Goal: Communication & Community: Answer question/provide support

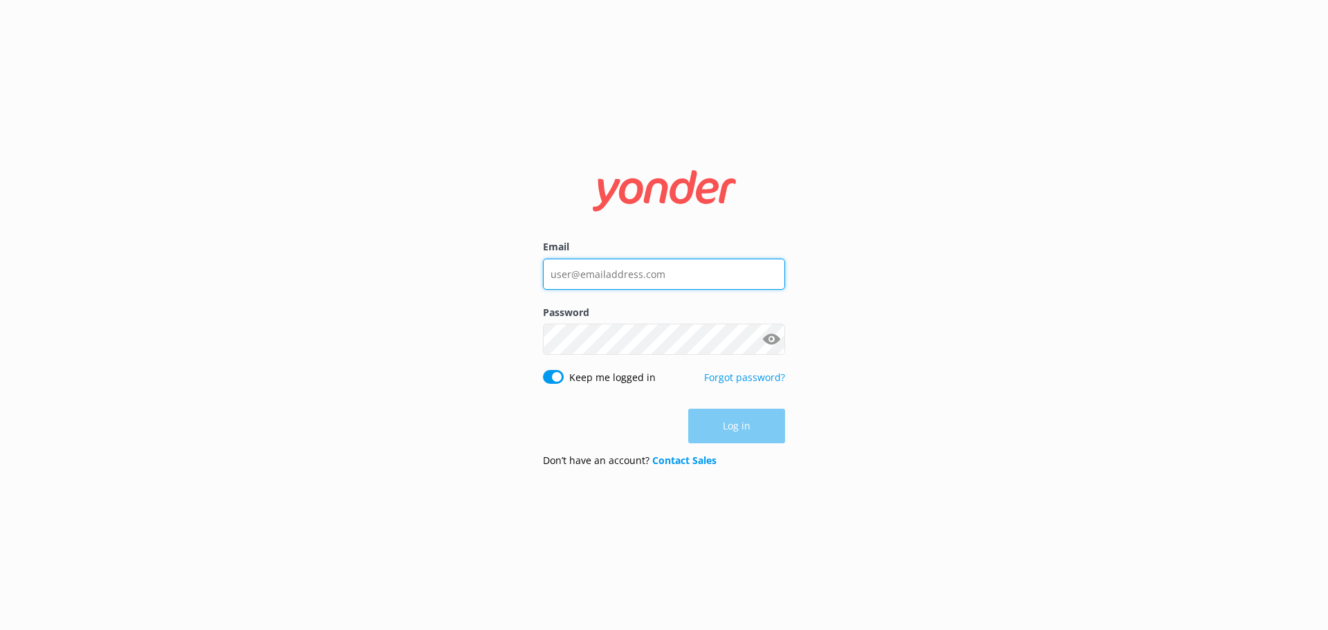
type input "[EMAIL_ADDRESS][DOMAIN_NAME]"
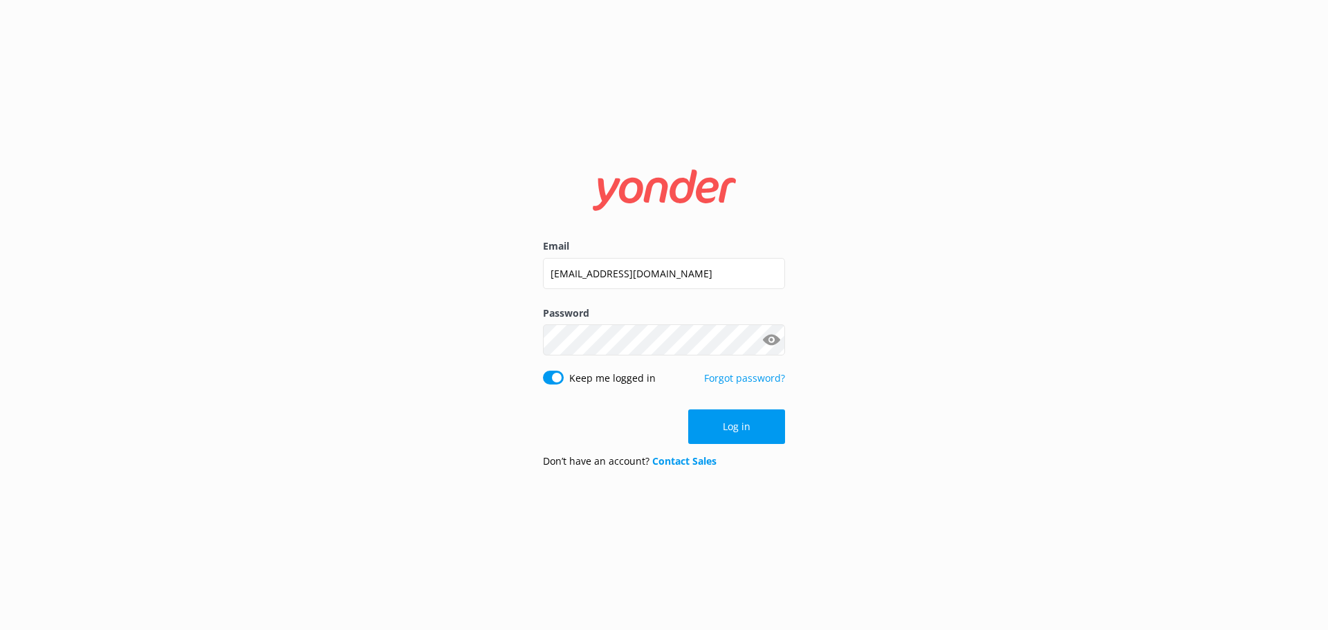
click at [737, 429] on button "Log in" at bounding box center [736, 426] width 97 height 35
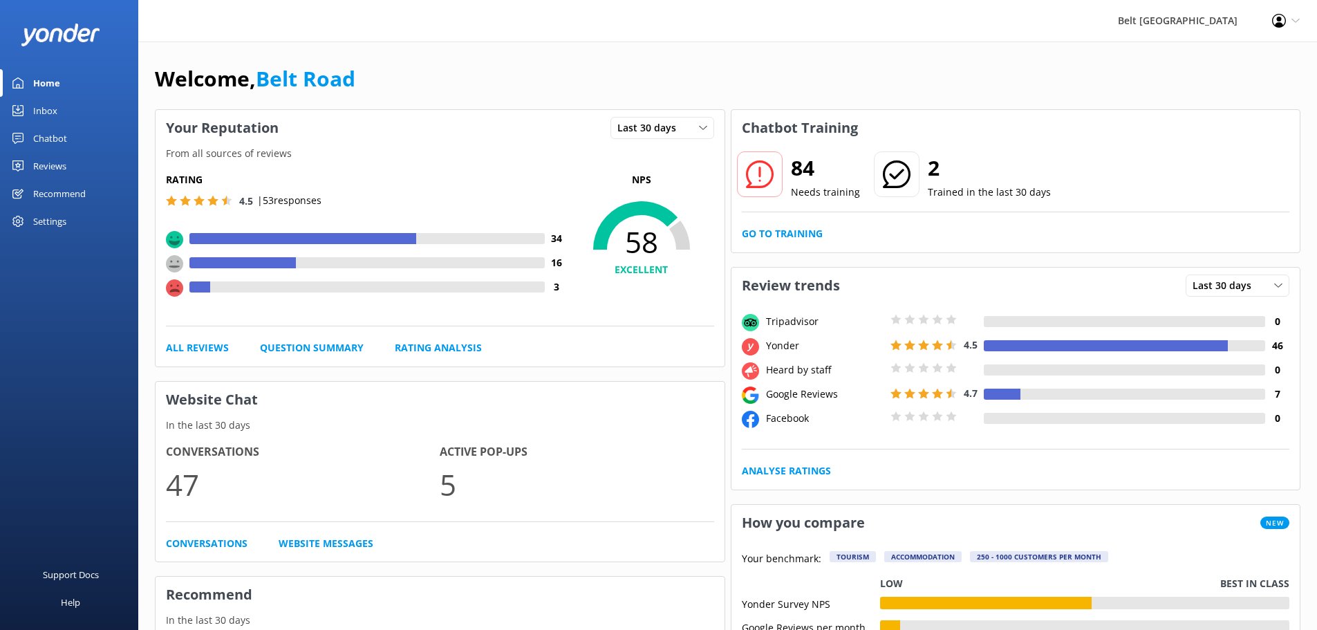
click at [56, 158] on div "Reviews" at bounding box center [49, 166] width 33 height 28
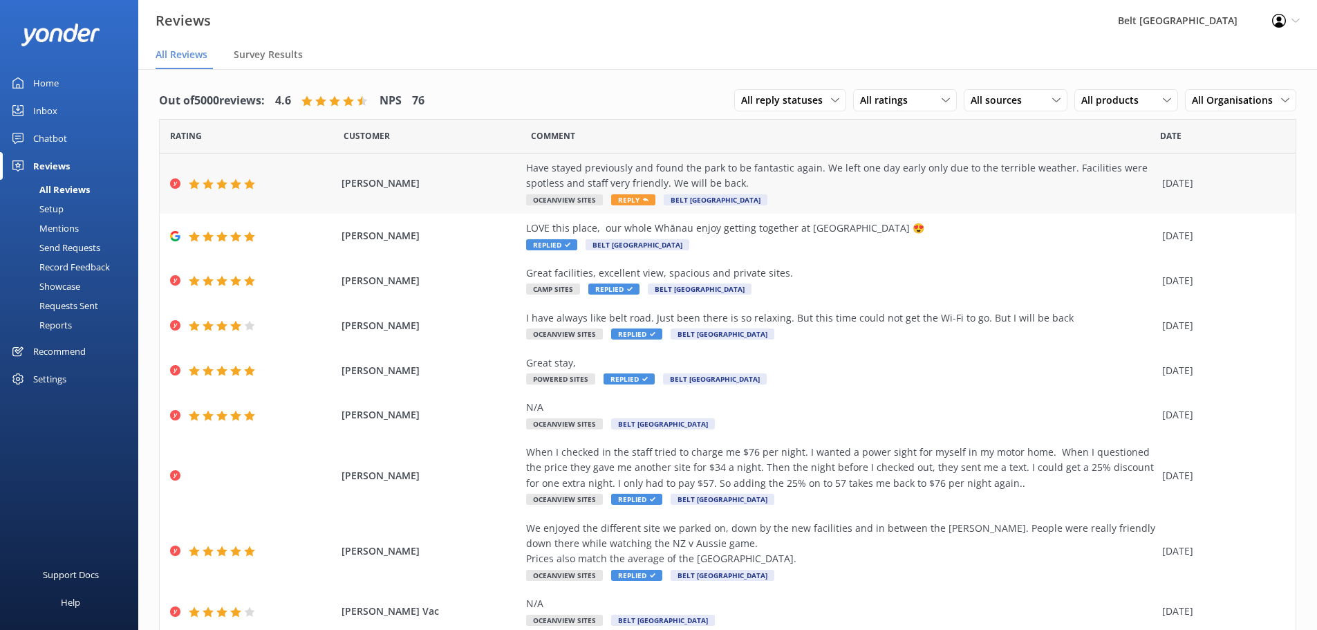
click at [633, 201] on span "Reply" at bounding box center [633, 199] width 44 height 11
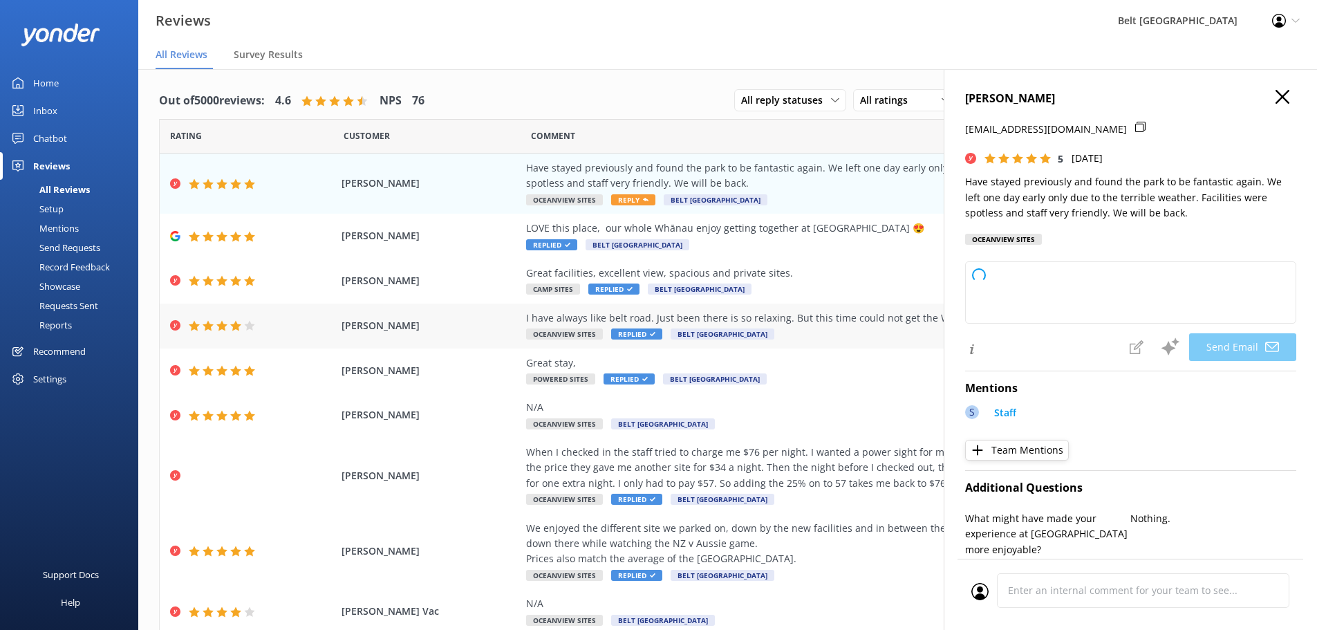
type textarea "Thank you so much, [PERSON_NAME]! We’re delighted to hear you enjoyed your stay…"
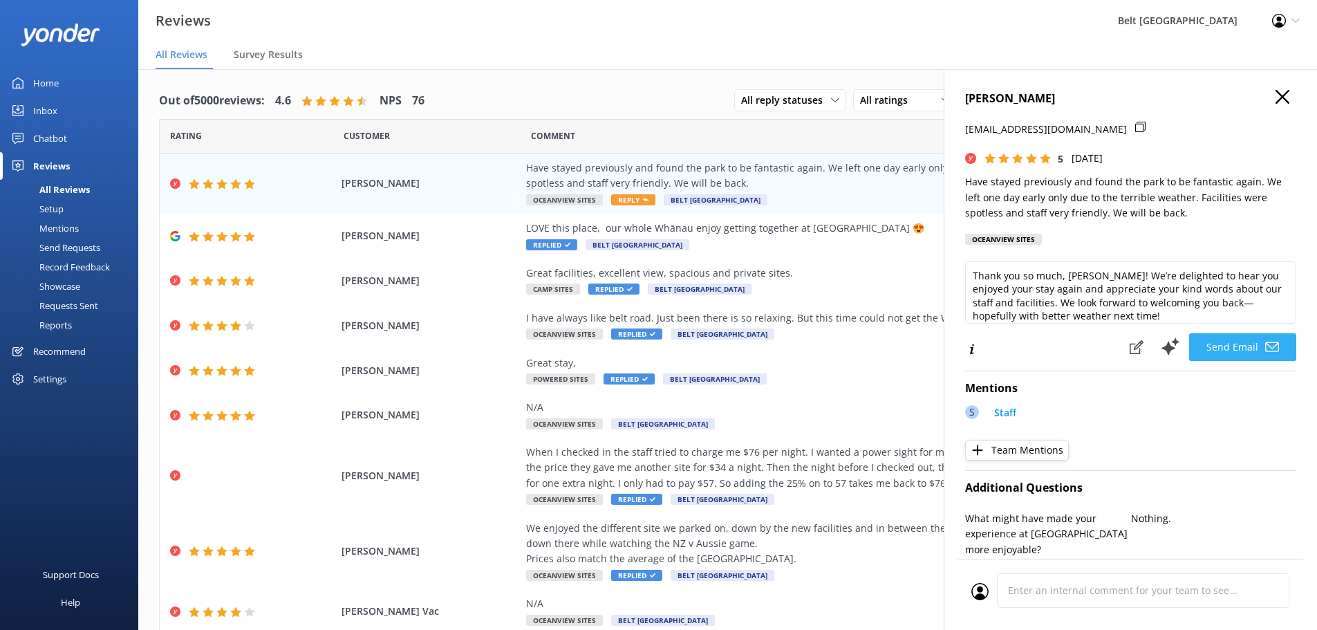
click at [1231, 347] on button "Send Email" at bounding box center [1242, 347] width 107 height 28
